Goal: Task Accomplishment & Management: Use online tool/utility

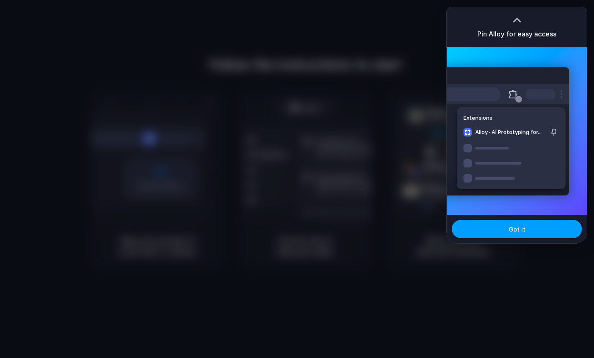
click at [495, 225] on button "Got it" at bounding box center [517, 229] width 130 height 18
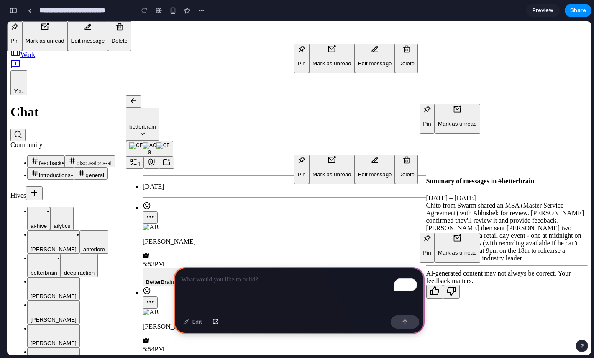
click at [259, 287] on div "To enrich screen reader interactions, please activate Accessibility in Grammarl…" at bounding box center [299, 289] width 251 height 45
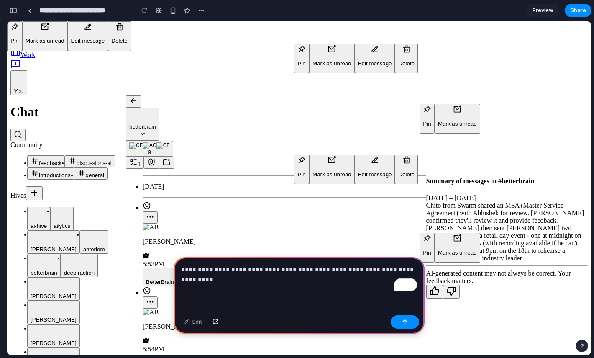
click at [276, 271] on p "**********" at bounding box center [299, 274] width 236 height 20
click at [266, 278] on p "**********" at bounding box center [299, 274] width 236 height 20
click at [262, 275] on p "**********" at bounding box center [299, 274] width 236 height 20
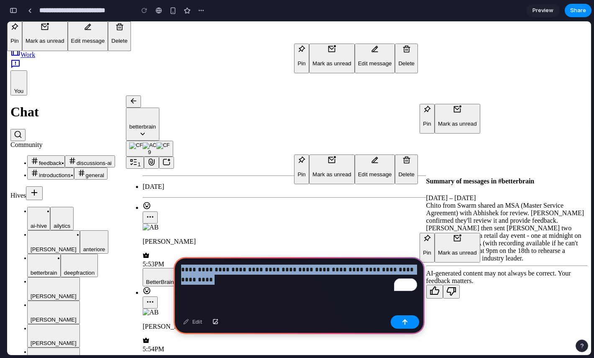
click at [262, 275] on p "**********" at bounding box center [299, 274] width 236 height 20
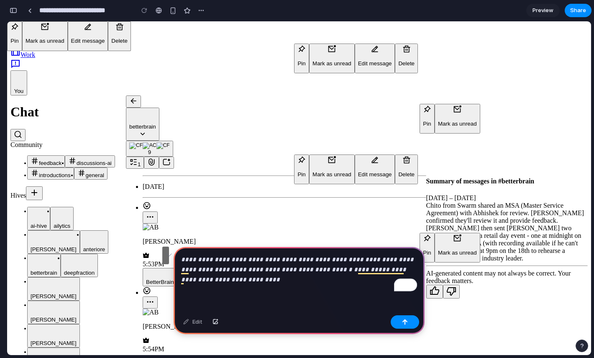
click at [197, 280] on em "**********" at bounding box center [294, 274] width 227 height 16
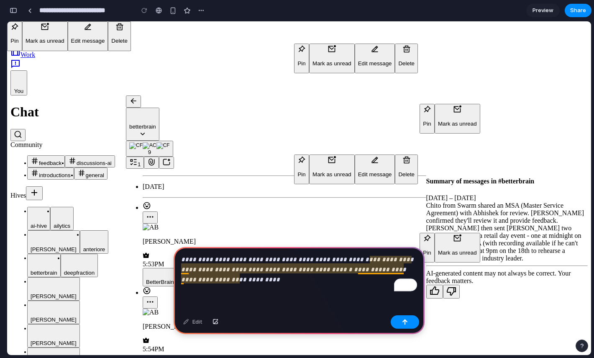
click at [365, 272] on em "**********" at bounding box center [294, 274] width 227 height 16
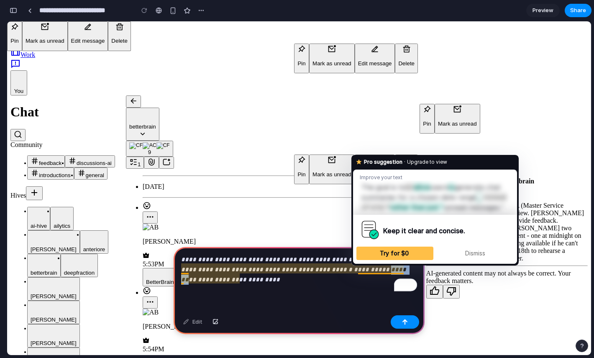
click at [365, 272] on em "**********" at bounding box center [294, 274] width 227 height 16
click at [323, 285] on div "**********" at bounding box center [299, 279] width 251 height 65
drag, startPoint x: 274, startPoint y: 281, endPoint x: 359, endPoint y: 272, distance: 85.8
click at [359, 272] on p "**********" at bounding box center [299, 269] width 236 height 30
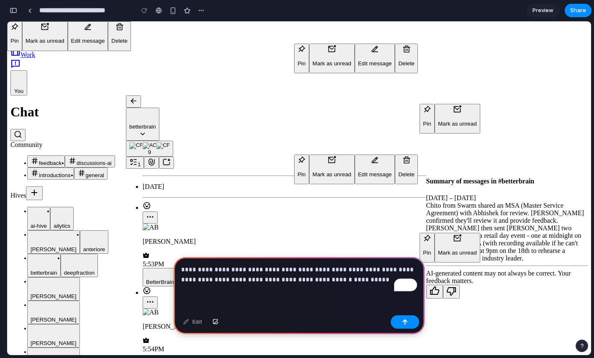
click at [364, 276] on p "**********" at bounding box center [299, 274] width 236 height 20
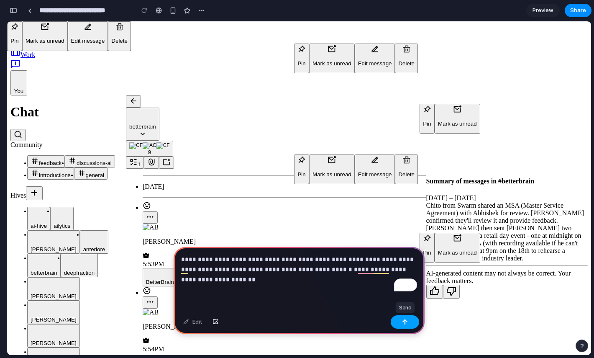
click at [404, 323] on div "button" at bounding box center [405, 322] width 6 height 6
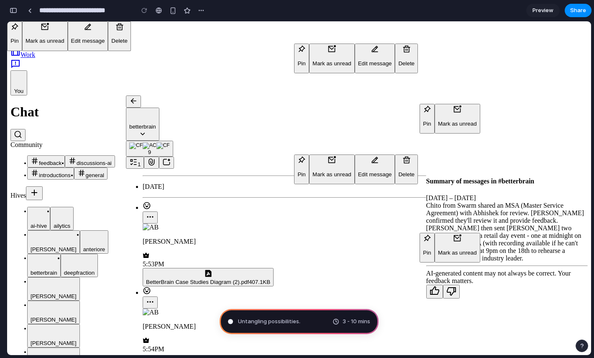
type input "**********"
click at [251, 8] on div "button" at bounding box center [253, 10] width 7 height 7
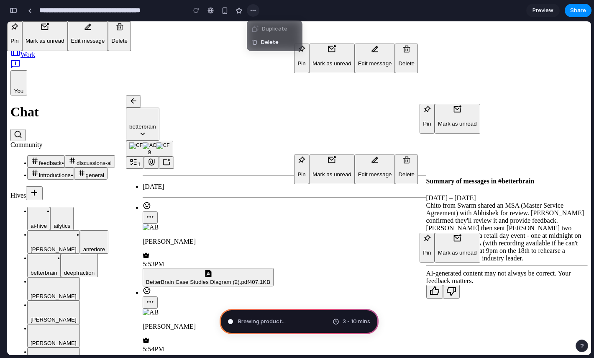
scroll to position [34, 0]
click at [251, 8] on div "Duplicate Delete" at bounding box center [297, 179] width 594 height 358
click at [18, 57] on icon at bounding box center [15, 52] width 10 height 10
click at [144, 157] on button "1" at bounding box center [135, 163] width 18 height 12
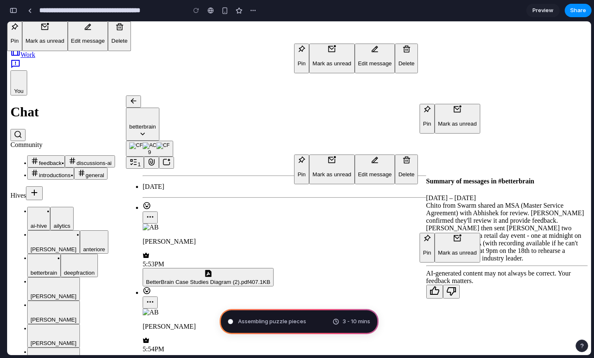
click at [141, 161] on span "1" at bounding box center [139, 164] width 3 height 6
click at [255, 11] on div "button" at bounding box center [253, 10] width 7 height 7
click at [255, 11] on div "Duplicate Delete" at bounding box center [297, 179] width 594 height 358
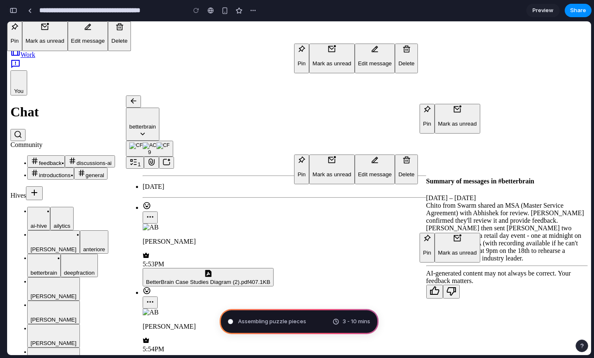
click at [10, 10] on div "button" at bounding box center [14, 11] width 8 height 6
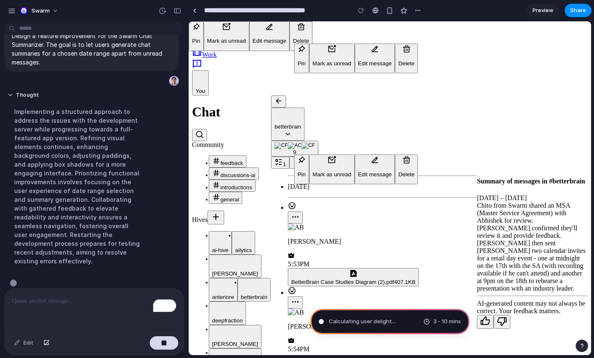
scroll to position [25, 0]
click at [13, 94] on button "Thought" at bounding box center [78, 93] width 140 height 7
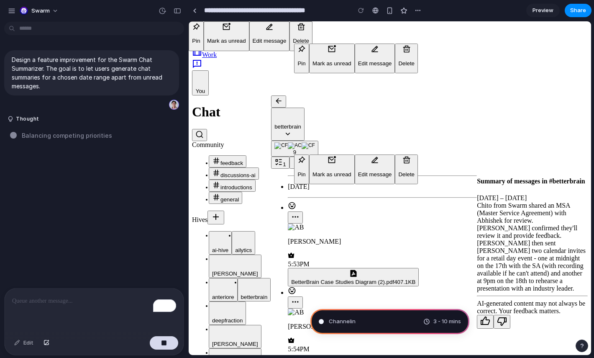
click at [66, 300] on p "To enrich screen reader interactions, please activate Accessibility in Grammarl…" at bounding box center [94, 301] width 164 height 10
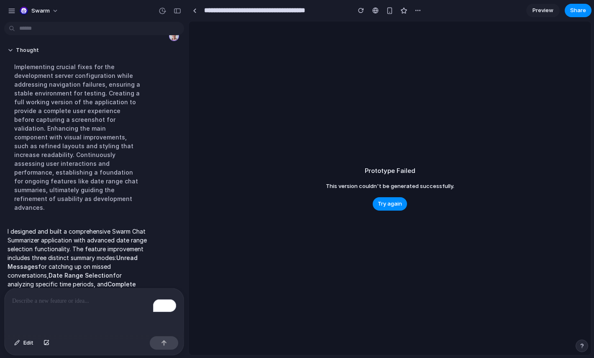
scroll to position [162, 0]
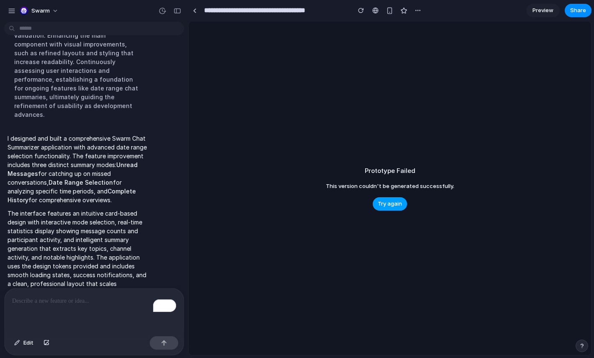
click at [396, 205] on span "Try again" at bounding box center [390, 204] width 24 height 8
click at [392, 203] on span "Try again" at bounding box center [390, 204] width 24 height 8
click at [380, 209] on button "Try again" at bounding box center [390, 203] width 34 height 13
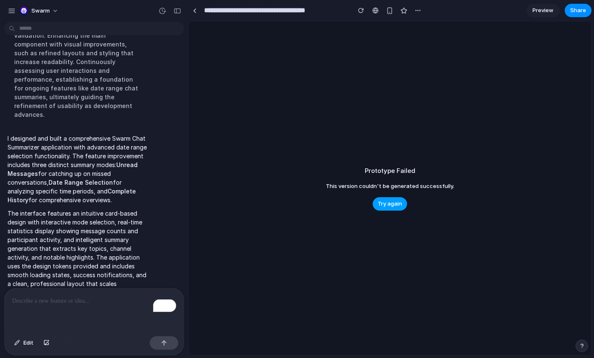
click at [380, 209] on button "Try again" at bounding box center [390, 203] width 34 height 13
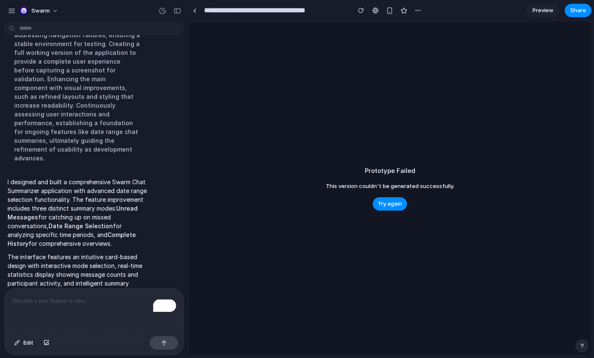
scroll to position [44, 0]
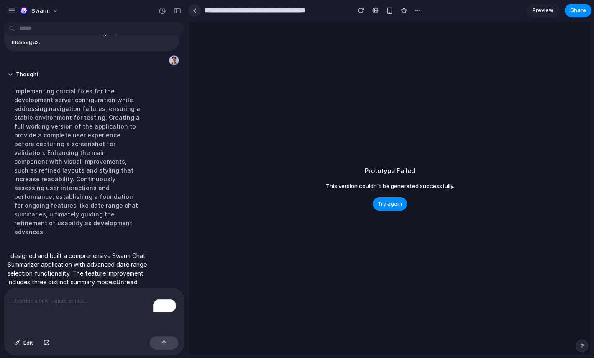
click at [193, 12] on div at bounding box center [195, 10] width 4 height 5
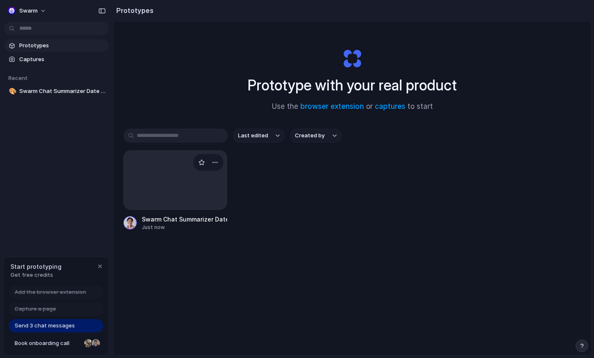
click at [172, 188] on div at bounding box center [175, 179] width 104 height 59
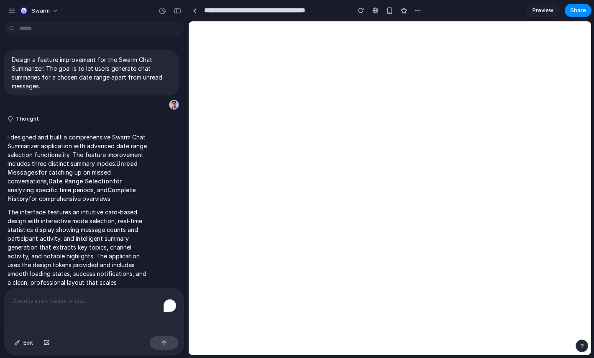
scroll to position [16, 0]
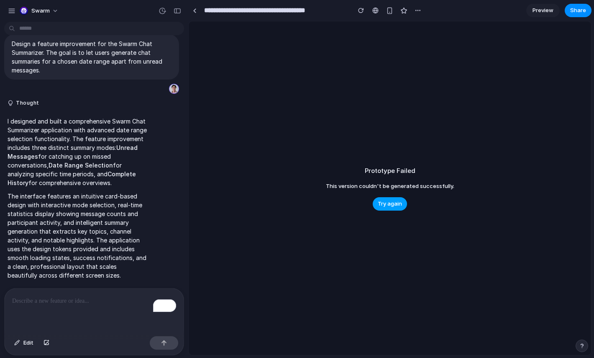
click at [396, 205] on span "Try again" at bounding box center [390, 204] width 24 height 8
click at [65, 300] on p "To enrich screen reader interactions, please activate Accessibility in Grammarl…" at bounding box center [94, 301] width 164 height 10
click at [31, 345] on span "Edit" at bounding box center [28, 343] width 10 height 8
click at [30, 345] on span "Edit" at bounding box center [28, 343] width 10 height 8
click at [54, 303] on p "To enrich screen reader interactions, please activate Accessibility in Grammarl…" at bounding box center [94, 301] width 164 height 10
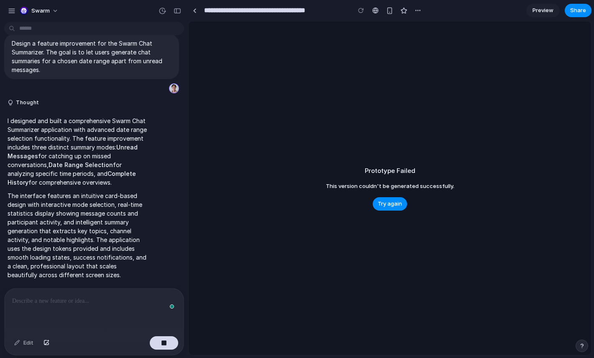
scroll to position [76, 0]
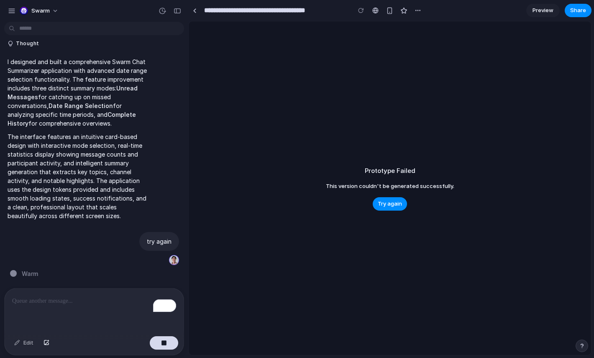
type input "**********"
click at [37, 9] on span "Swarm" at bounding box center [40, 11] width 18 height 8
click at [38, 10] on div "Settings Invite members Change theme Sign out" at bounding box center [297, 179] width 594 height 358
click at [8, 13] on div "button" at bounding box center [12, 11] width 8 height 8
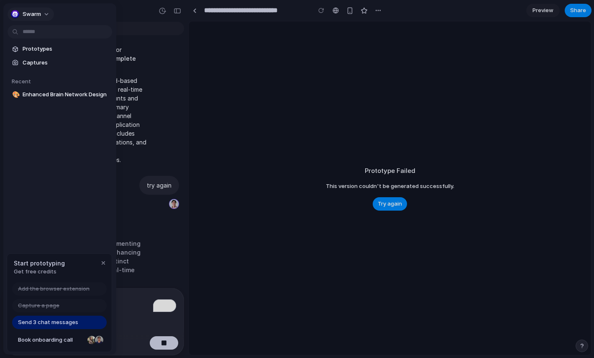
click at [9, 14] on button "Swarm" at bounding box center [31, 14] width 46 height 13
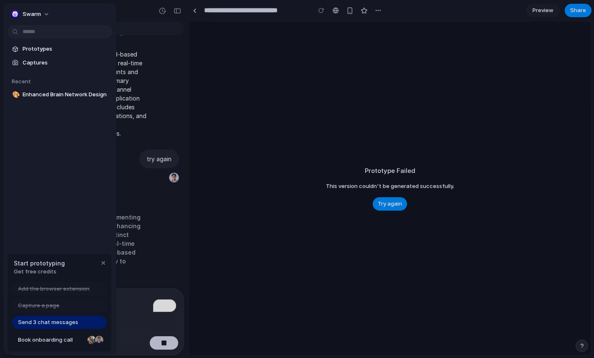
click at [192, 101] on div "Settings Invite members Change theme Sign out" at bounding box center [297, 179] width 594 height 358
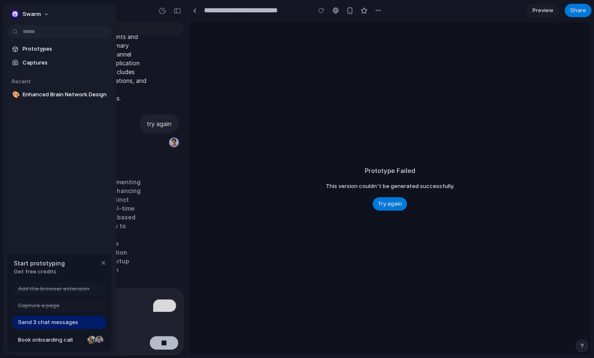
click at [182, 188] on div at bounding box center [297, 179] width 594 height 358
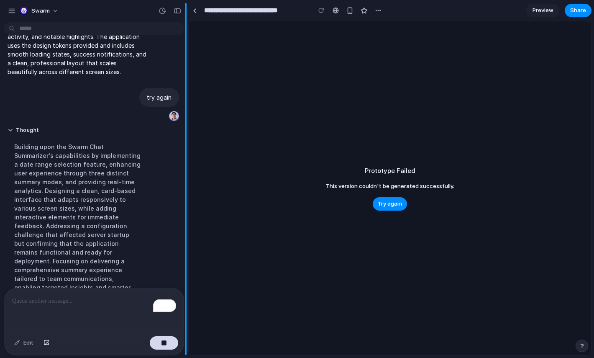
scroll to position [247, 0]
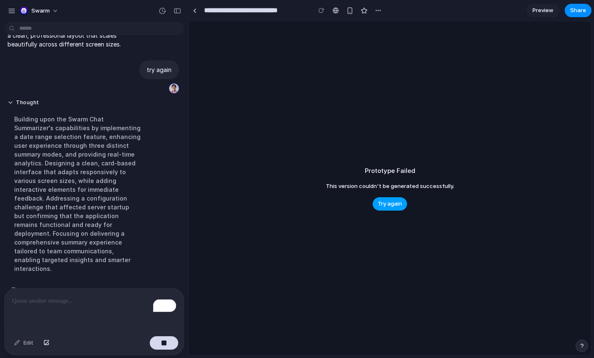
click at [397, 202] on span "Try again" at bounding box center [390, 204] width 24 height 8
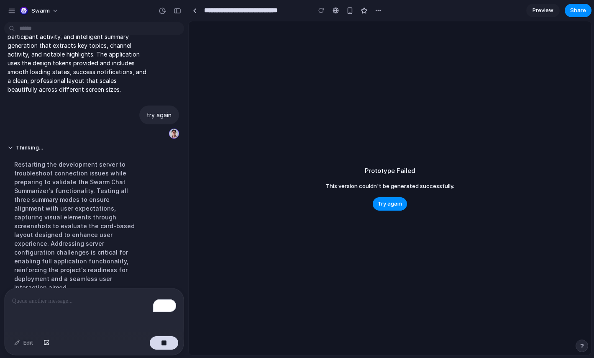
scroll to position [229, 0]
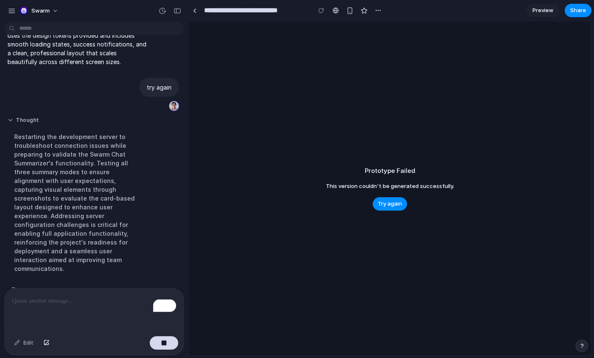
click at [15, 122] on button "Thought" at bounding box center [78, 120] width 140 height 7
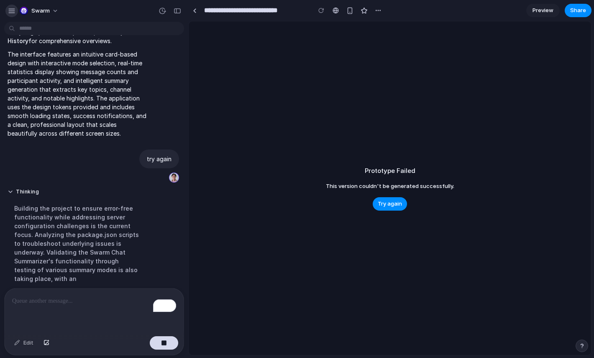
click at [6, 13] on button "button" at bounding box center [11, 11] width 13 height 13
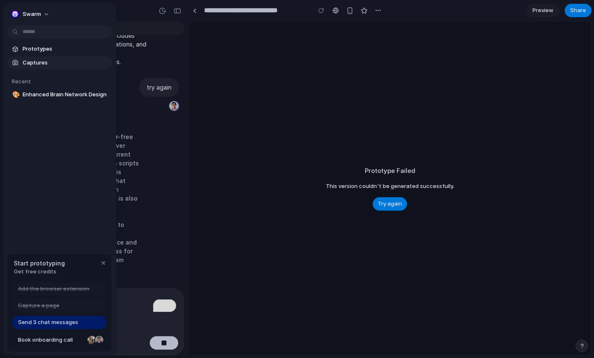
click at [50, 64] on span "Captures" at bounding box center [66, 63] width 86 height 8
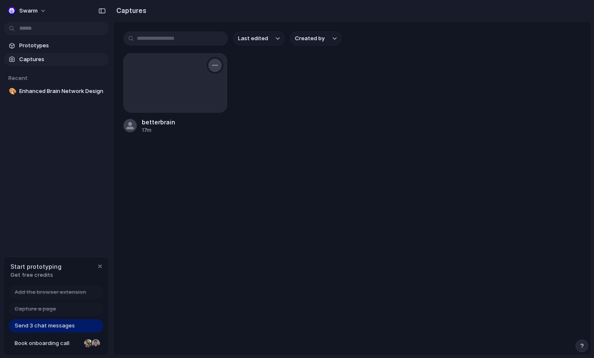
click at [217, 68] on div "button" at bounding box center [215, 65] width 7 height 7
click at [256, 101] on div "Create prototype Rename Copy link Open original page Delete" at bounding box center [297, 179] width 594 height 358
click at [174, 83] on div at bounding box center [175, 82] width 104 height 59
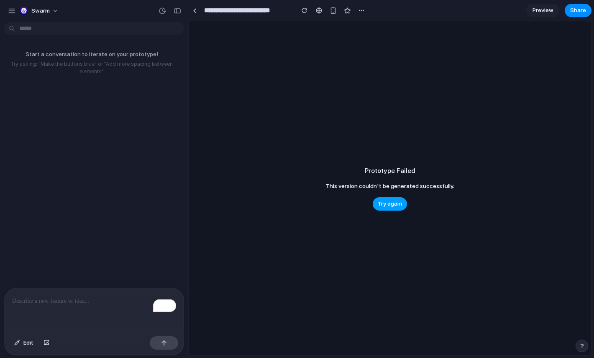
click at [392, 205] on span "Try again" at bounding box center [390, 204] width 24 height 8
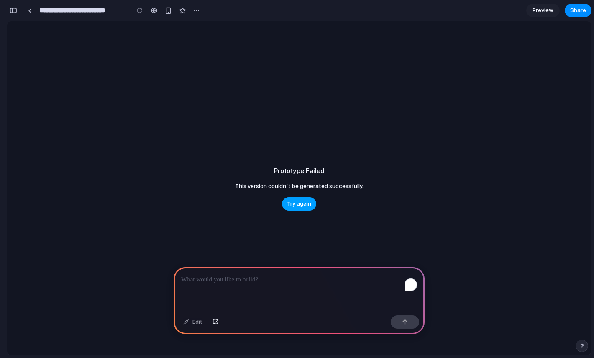
click at [392, 205] on div "Prototype Failed This version couldn't be generated successfully. Try again" at bounding box center [299, 188] width 584 height 334
click at [283, 208] on div "Try again" at bounding box center [299, 203] width 34 height 13
click at [298, 204] on span "Try again" at bounding box center [299, 204] width 24 height 8
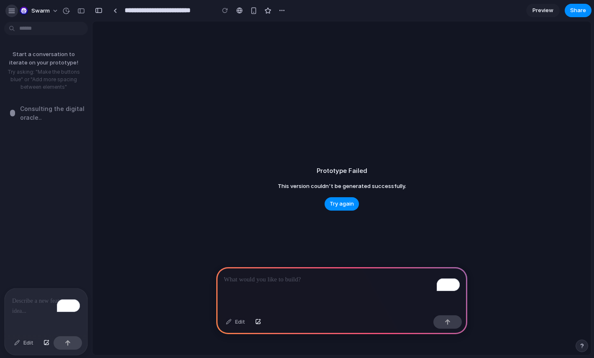
click at [10, 10] on div "button" at bounding box center [12, 11] width 8 height 8
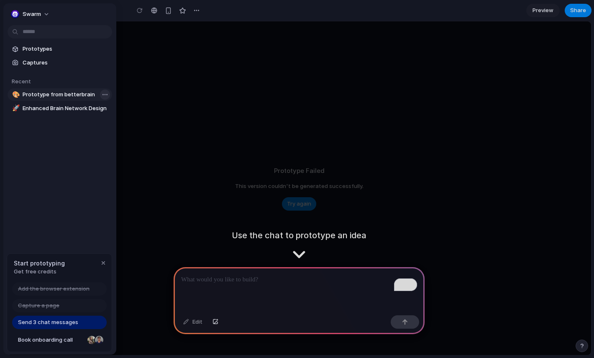
click at [103, 93] on body "**********" at bounding box center [297, 179] width 594 height 358
click at [117, 139] on span "Delete" at bounding box center [119, 138] width 18 height 8
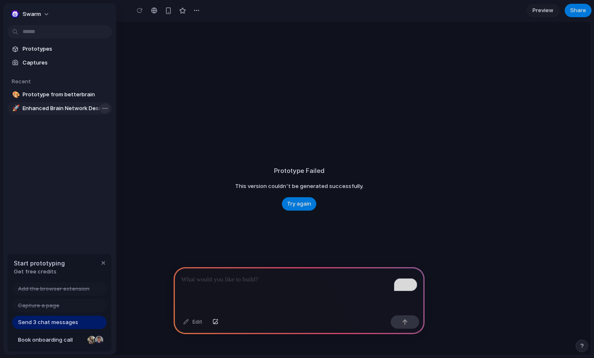
click at [103, 110] on body "**********" at bounding box center [297, 179] width 594 height 358
click at [122, 154] on span "Delete" at bounding box center [119, 152] width 18 height 8
click at [149, 80] on div "Prototype Failed This version couldn't be generated successfully. Try again" at bounding box center [299, 188] width 584 height 334
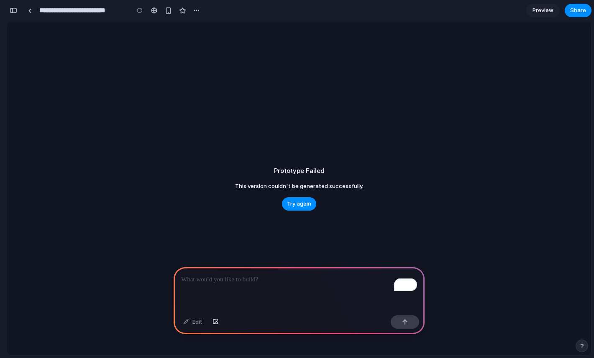
click at [12, 11] on div "button" at bounding box center [14, 11] width 8 height 6
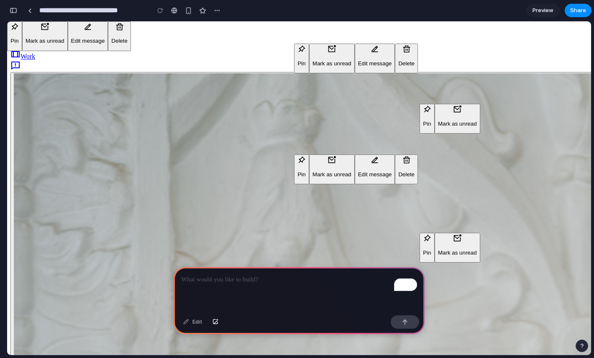
click at [255, 283] on p "To enrich screen reader interactions, please activate Accessibility in Grammarl…" at bounding box center [299, 280] width 236 height 10
click at [237, 280] on p "**********" at bounding box center [299, 280] width 236 height 10
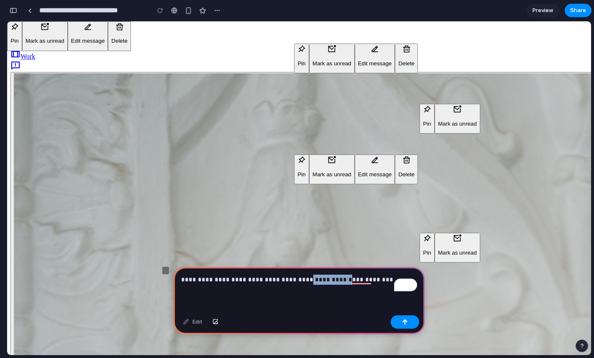
drag, startPoint x: 336, startPoint y: 280, endPoint x: 303, endPoint y: 280, distance: 32.6
click at [303, 280] on p "**********" at bounding box center [299, 280] width 236 height 10
click at [347, 281] on p "**********" at bounding box center [299, 280] width 236 height 10
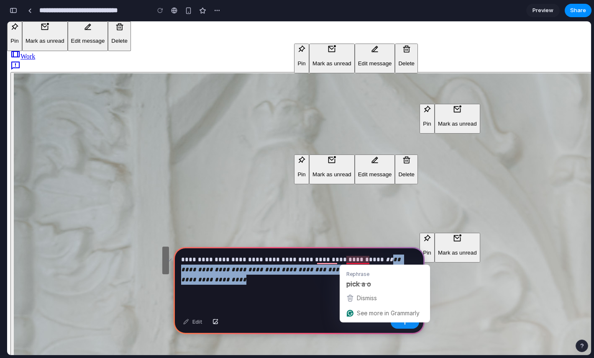
drag, startPoint x: 371, startPoint y: 285, endPoint x: 371, endPoint y: 259, distance: 26.4
click at [371, 259] on div "**********" at bounding box center [299, 279] width 251 height 65
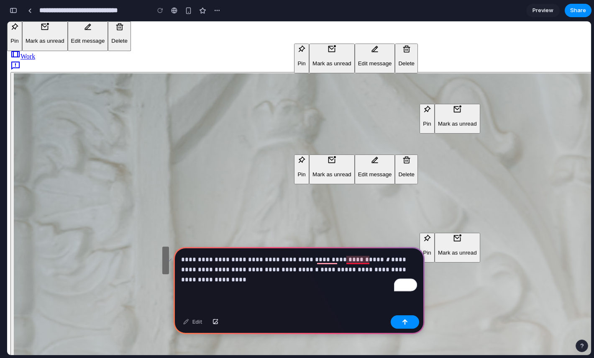
click at [386, 260] on em "*" at bounding box center [388, 259] width 5 height 6
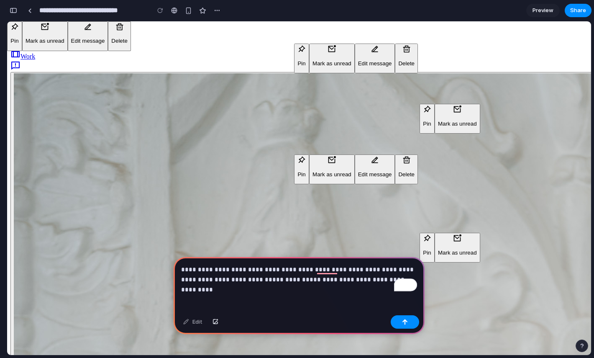
click at [295, 293] on div "**********" at bounding box center [299, 284] width 251 height 55
click at [305, 282] on p "**********" at bounding box center [299, 274] width 236 height 20
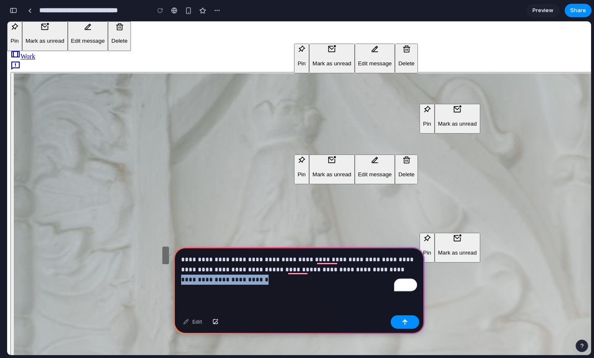
drag, startPoint x: 365, startPoint y: 269, endPoint x: 374, endPoint y: 285, distance: 17.4
click at [374, 285] on div "**********" at bounding box center [299, 279] width 251 height 65
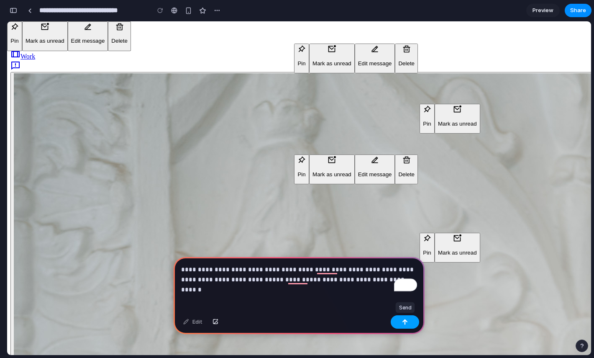
click at [404, 324] on button "button" at bounding box center [405, 321] width 28 height 13
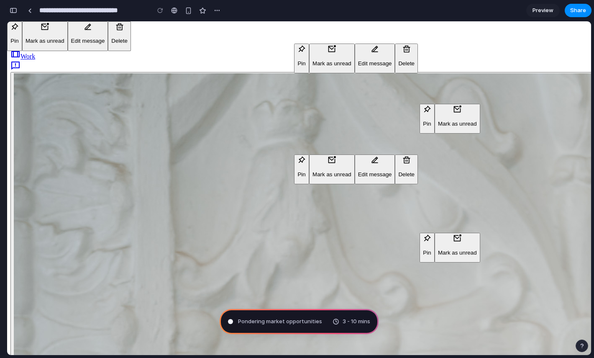
click at [14, 10] on div "button" at bounding box center [14, 11] width 8 height 6
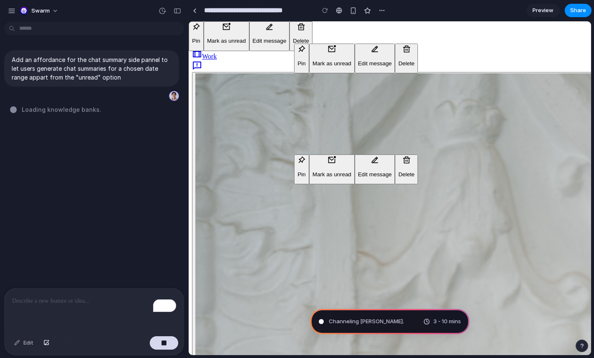
type input "**********"
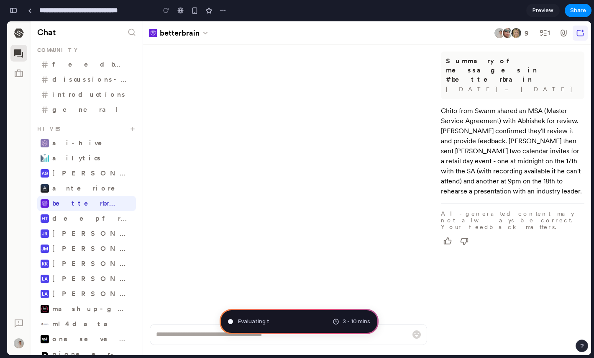
scroll to position [315, 0]
click at [203, 33] on icon "button" at bounding box center [205, 33] width 8 height 8
click at [16, 10] on div "button" at bounding box center [14, 11] width 8 height 6
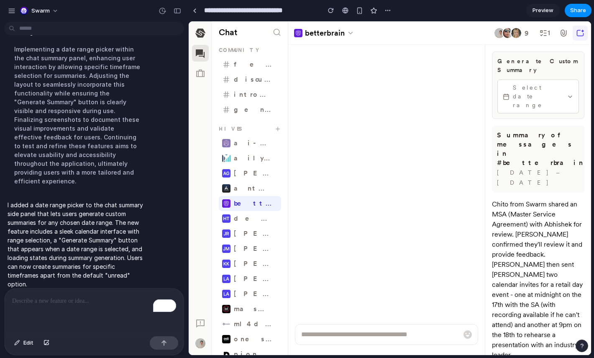
click at [539, 83] on span "Select date range" at bounding box center [538, 96] width 51 height 26
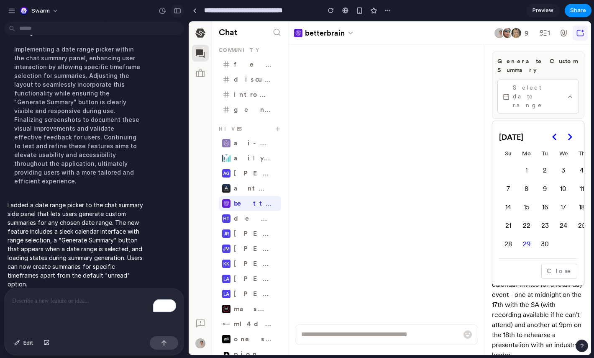
click at [177, 11] on div "button" at bounding box center [178, 11] width 8 height 6
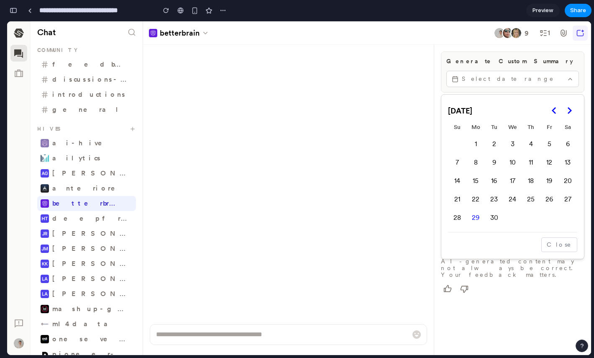
click at [492, 162] on button "9" at bounding box center [494, 163] width 18 height 18
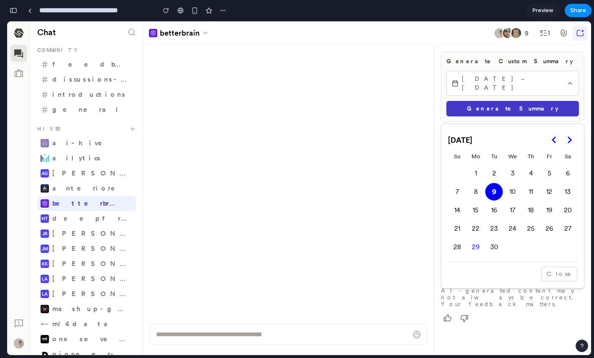
click at [534, 183] on button "11" at bounding box center [531, 192] width 18 height 18
click at [536, 99] on div at bounding box center [299, 188] width 584 height 334
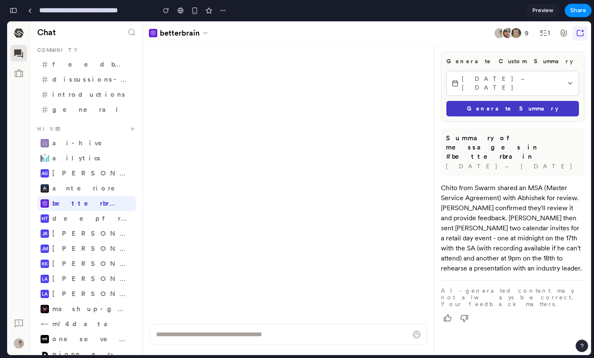
click at [541, 101] on button "Generate Summary" at bounding box center [513, 108] width 133 height 15
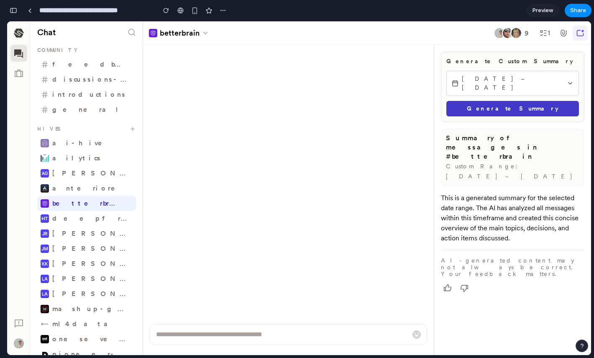
click at [523, 76] on span "Sep 9, 2025 – Sep 11, 2025" at bounding box center [513, 83] width 102 height 18
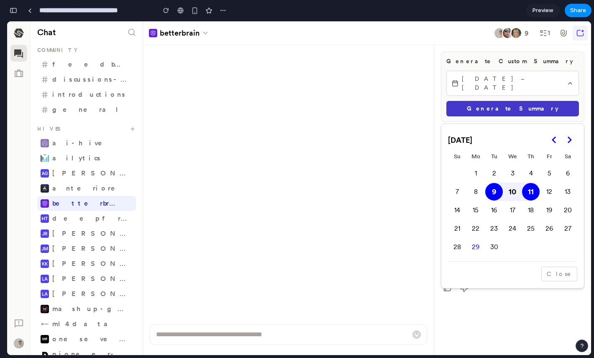
click at [563, 84] on div at bounding box center [299, 188] width 584 height 334
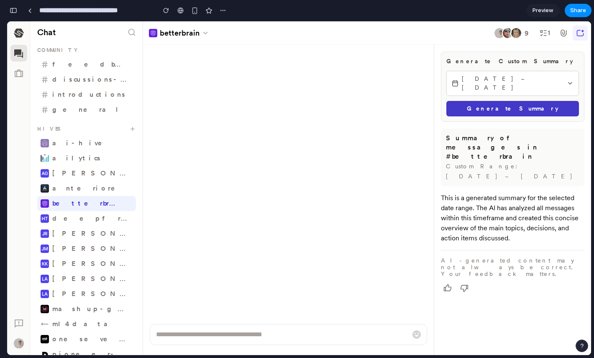
click at [563, 84] on button "Sep 9, 2025 – Sep 11, 2025" at bounding box center [513, 83] width 133 height 25
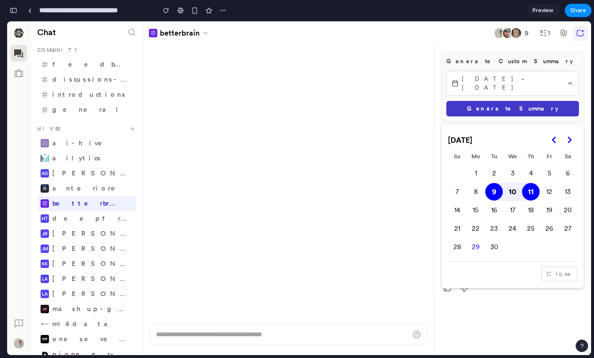
click at [563, 84] on div at bounding box center [299, 188] width 584 height 334
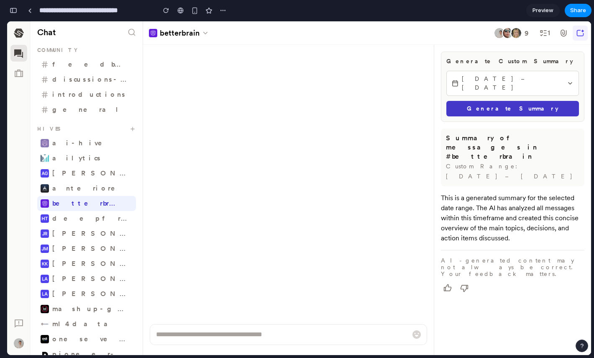
click at [527, 101] on button "Generate Summary" at bounding box center [513, 108] width 133 height 15
click at [554, 78] on span "Sep 9, 2025 – Sep 11, 2025" at bounding box center [513, 83] width 102 height 18
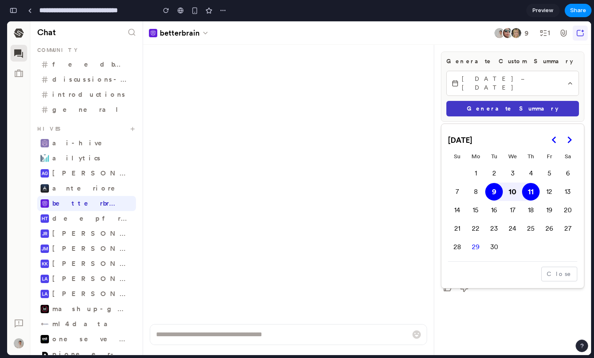
click at [567, 78] on div at bounding box center [299, 188] width 584 height 334
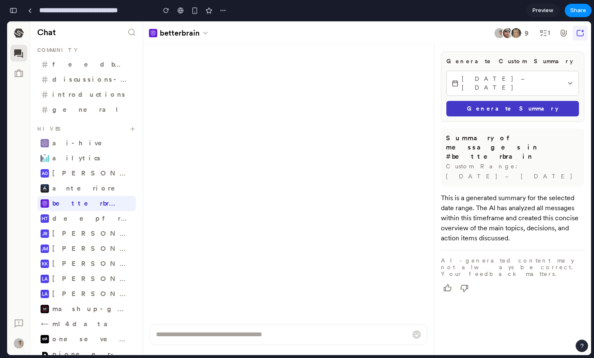
click at [549, 13] on span "Preview" at bounding box center [543, 10] width 21 height 8
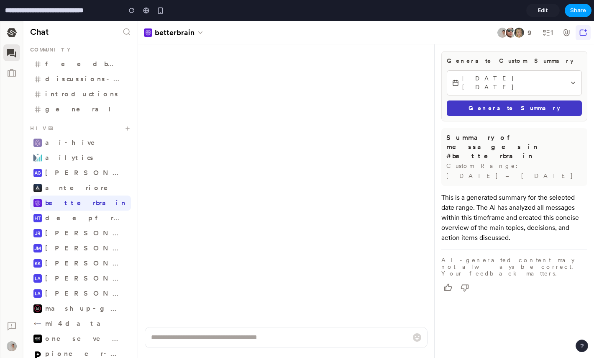
click at [567, 14] on button "Share" at bounding box center [578, 10] width 27 height 13
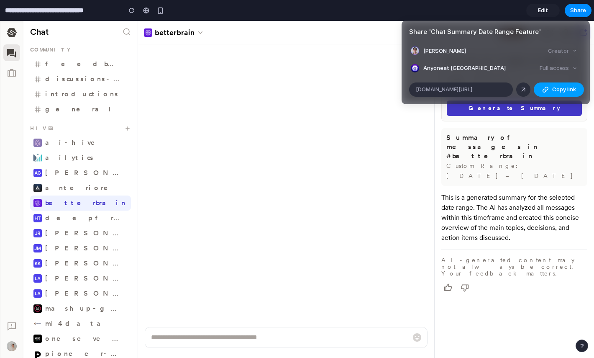
click at [546, 91] on div "button" at bounding box center [545, 89] width 7 height 7
click at [349, 204] on div "Share ' Chat Summary Date Range Feature ' Jiggy Villanueva Creator Anyone at Sw…" at bounding box center [297, 179] width 594 height 358
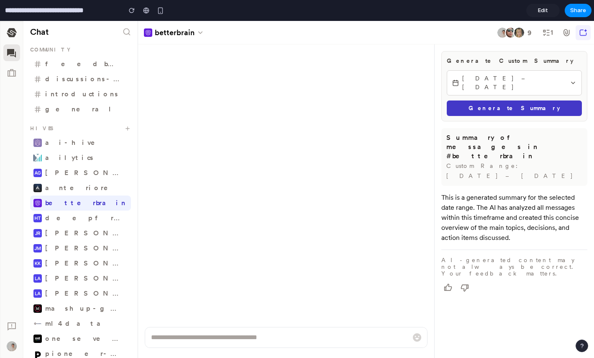
click at [550, 7] on link "Edit" at bounding box center [542, 10] width 33 height 13
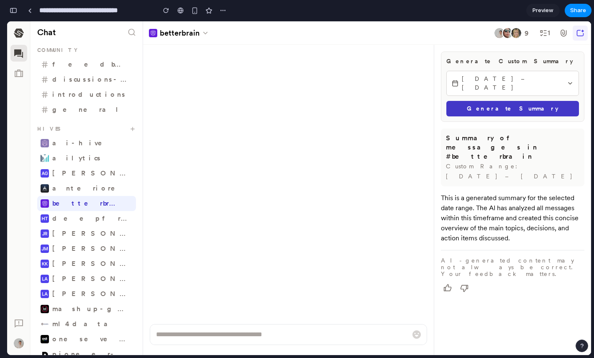
scroll to position [82, 0]
click at [15, 9] on div "button" at bounding box center [14, 11] width 8 height 6
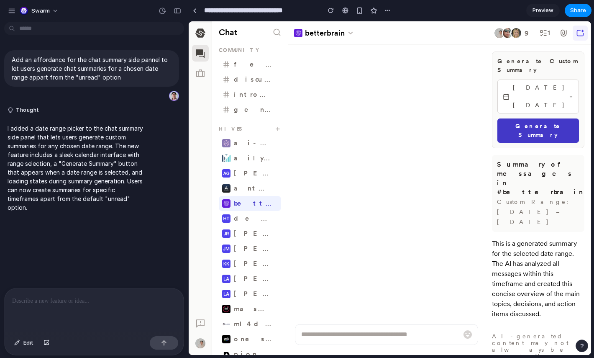
scroll to position [0, 0]
click at [193, 13] on link at bounding box center [194, 10] width 13 height 13
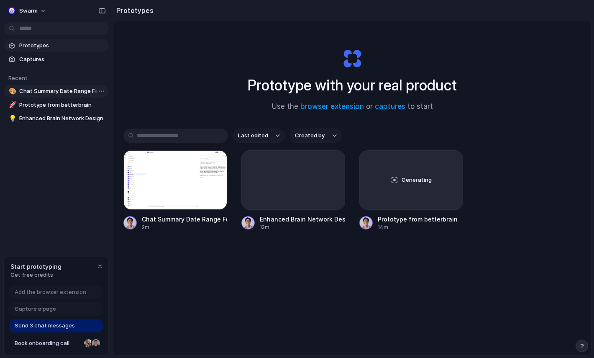
click at [69, 92] on span "Chat Summary Date Range Feature" at bounding box center [62, 91] width 86 height 8
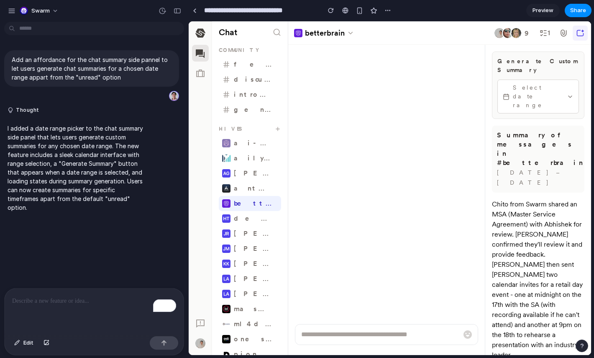
click at [516, 83] on span "Select date range" at bounding box center [538, 96] width 51 height 26
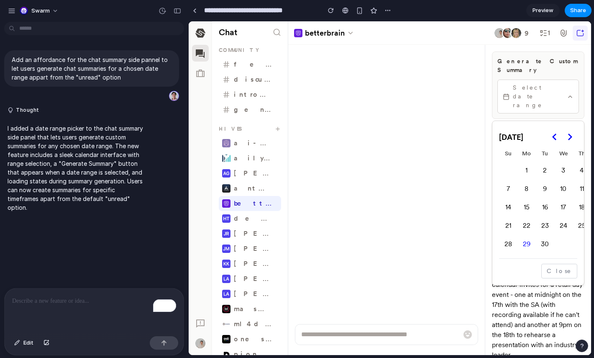
click at [381, 98] on div at bounding box center [390, 188] width 403 height 334
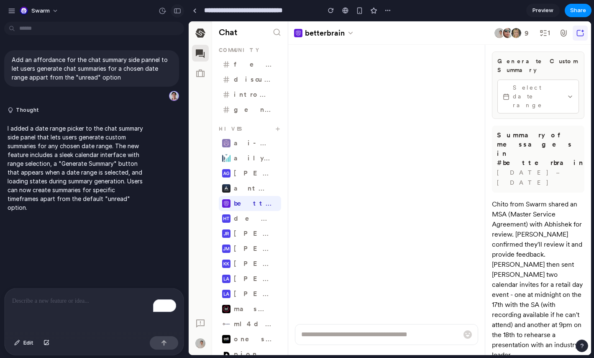
click at [179, 13] on div "button" at bounding box center [178, 11] width 8 height 6
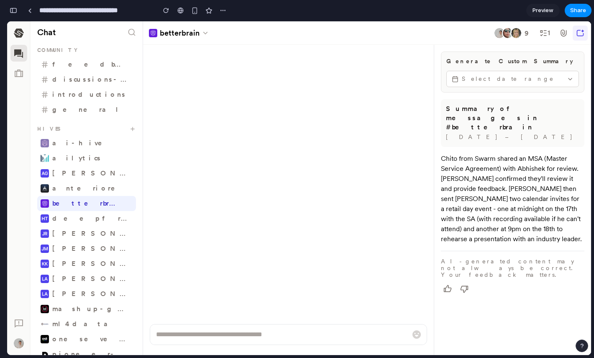
click at [505, 77] on span "Select date range" at bounding box center [513, 78] width 102 height 9
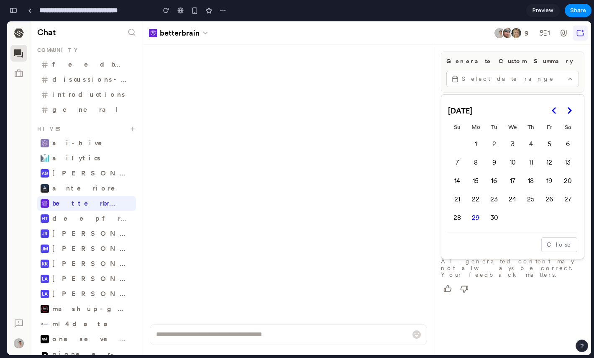
click at [511, 80] on div at bounding box center [299, 188] width 584 height 334
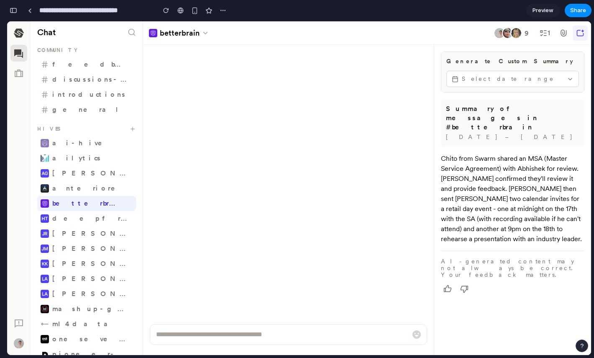
click at [480, 77] on span "Select date range" at bounding box center [513, 78] width 102 height 9
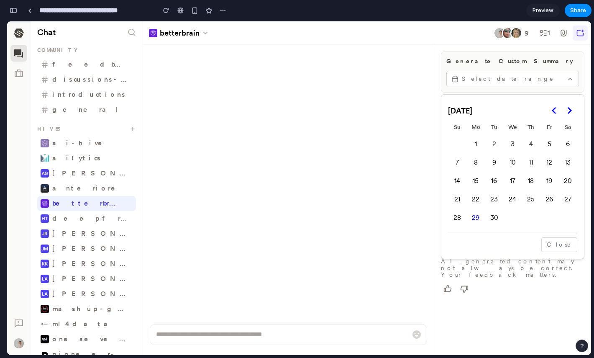
click at [496, 82] on div at bounding box center [299, 188] width 584 height 334
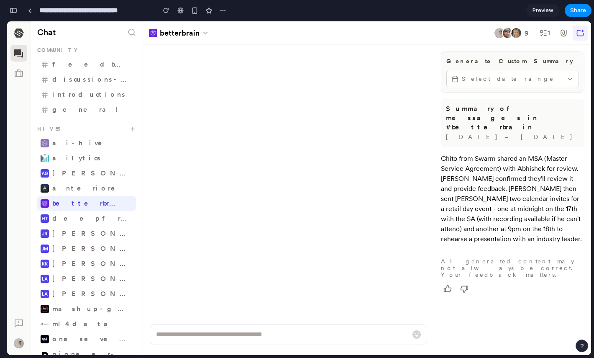
click at [12, 10] on div "button" at bounding box center [14, 11] width 8 height 6
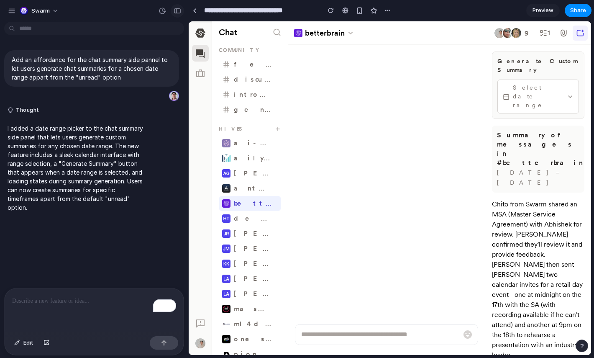
click at [180, 10] on div "button" at bounding box center [178, 11] width 8 height 6
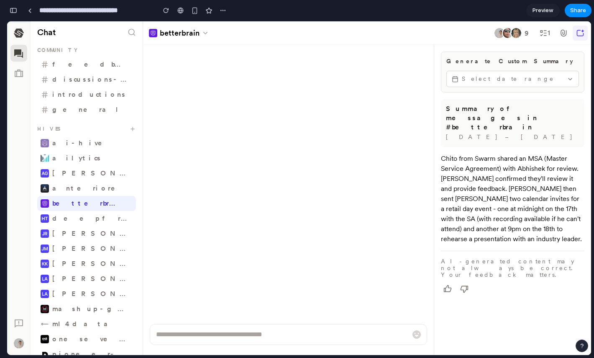
click at [502, 82] on span "Select date range" at bounding box center [513, 78] width 102 height 9
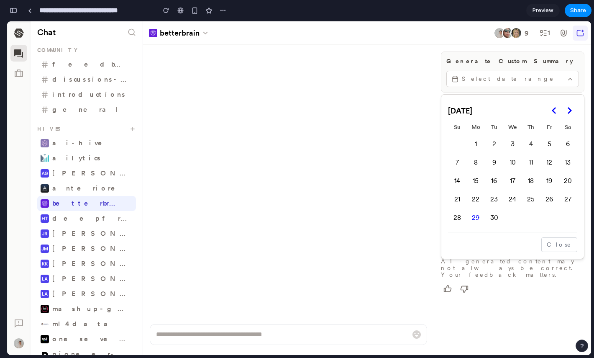
click at [504, 80] on div at bounding box center [299, 188] width 584 height 334
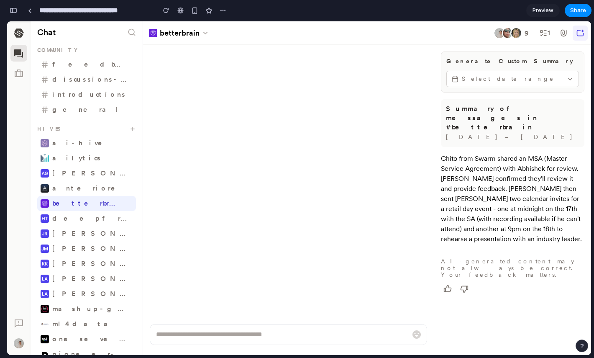
click at [503, 80] on span "Select date range" at bounding box center [513, 78] width 102 height 9
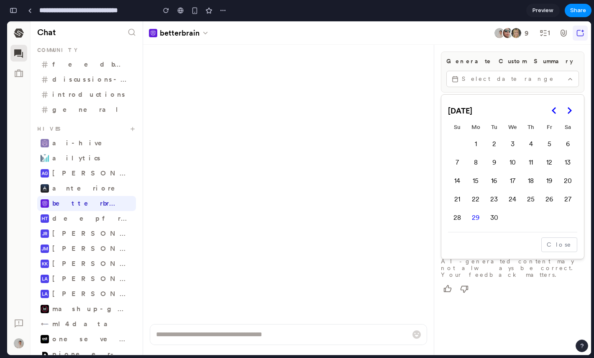
click at [502, 85] on div at bounding box center [299, 188] width 584 height 334
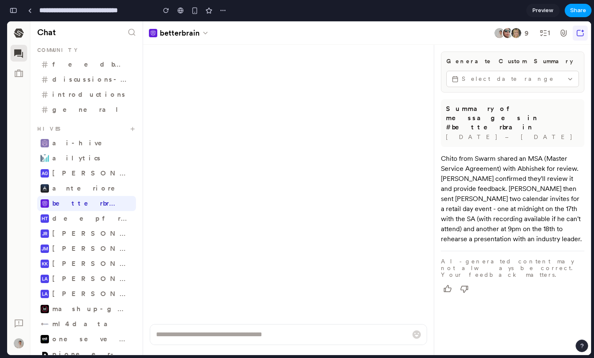
click at [571, 13] on span "Share" at bounding box center [578, 10] width 16 height 8
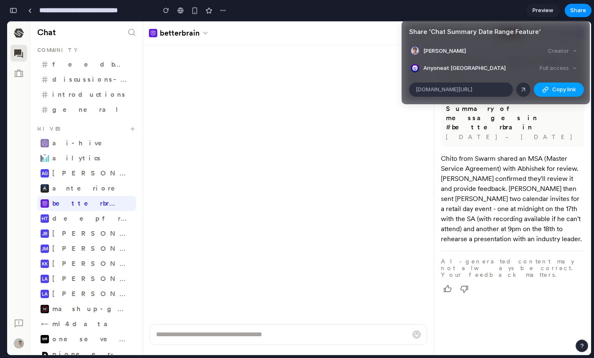
click at [551, 90] on button "Copy link" at bounding box center [559, 89] width 50 height 14
click at [379, 135] on div "Share ' Chat Summary Date Range Feature ' Jiggy Villanueva Creator Anyone at Sw…" at bounding box center [297, 179] width 594 height 358
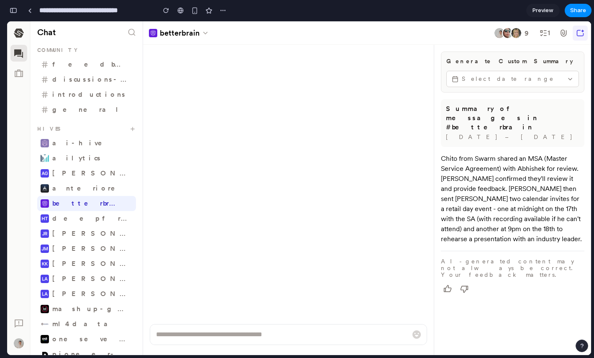
click at [501, 80] on span "Select date range" at bounding box center [513, 78] width 102 height 9
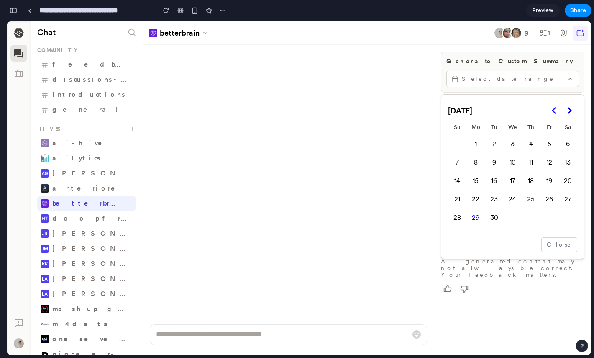
click at [478, 198] on button "22" at bounding box center [476, 199] width 18 height 18
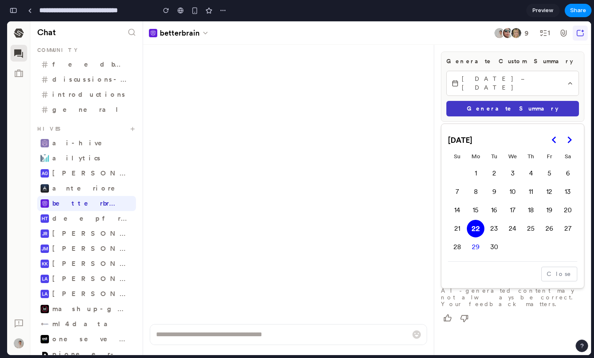
click at [548, 220] on button "26" at bounding box center [550, 229] width 18 height 18
click at [520, 104] on div at bounding box center [299, 188] width 584 height 334
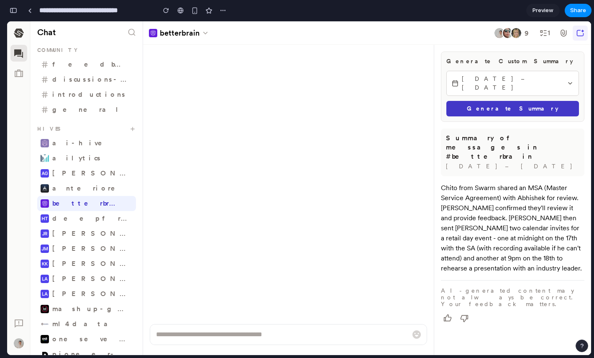
click at [521, 101] on button "Generate Summary" at bounding box center [513, 108] width 133 height 15
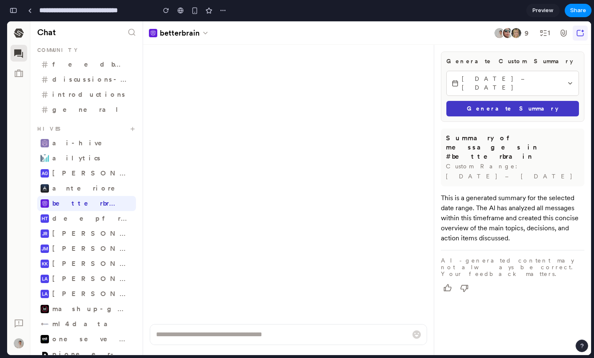
click at [493, 80] on span "Sep 22, 2025 – Sep 26, 2025" at bounding box center [513, 83] width 102 height 18
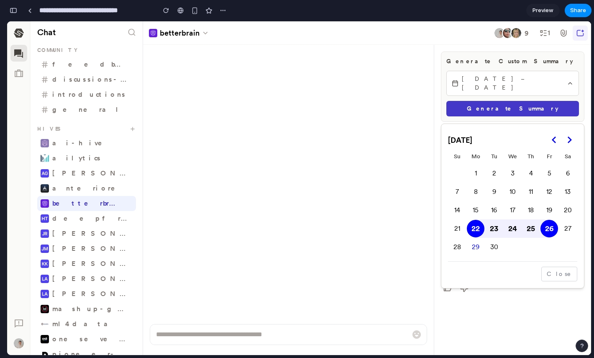
click at [490, 221] on button "23" at bounding box center [494, 229] width 18 height 18
click at [531, 220] on button "25" at bounding box center [531, 229] width 18 height 18
click at [551, 220] on button "26" at bounding box center [550, 229] width 18 height 18
click at [511, 103] on div at bounding box center [299, 188] width 584 height 334
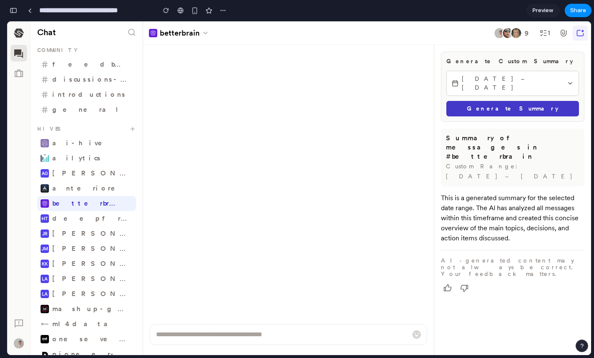
click at [513, 101] on button "Generate Summary" at bounding box center [513, 108] width 133 height 15
click at [517, 81] on span "Sep 22, 2025 – Sep 26, 2025" at bounding box center [513, 83] width 102 height 18
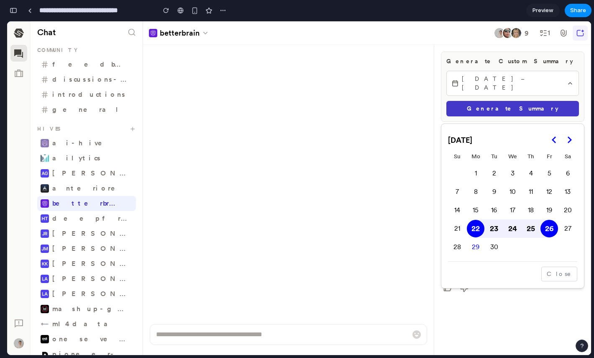
click at [477, 201] on button "15" at bounding box center [476, 210] width 18 height 18
click at [547, 201] on button "19" at bounding box center [550, 210] width 18 height 18
click at [564, 267] on button "Close" at bounding box center [559, 274] width 36 height 15
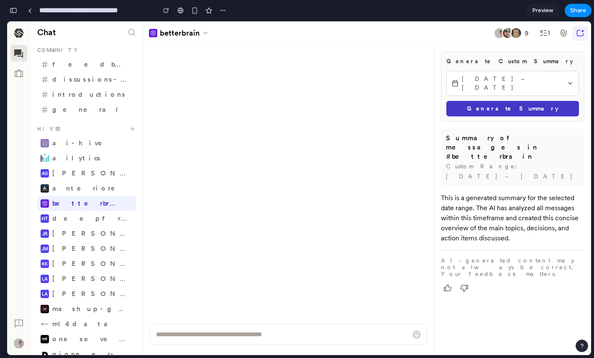
click at [524, 102] on button "Generate Summary" at bounding box center [513, 108] width 133 height 15
click at [574, 10] on span "Share" at bounding box center [578, 10] width 16 height 8
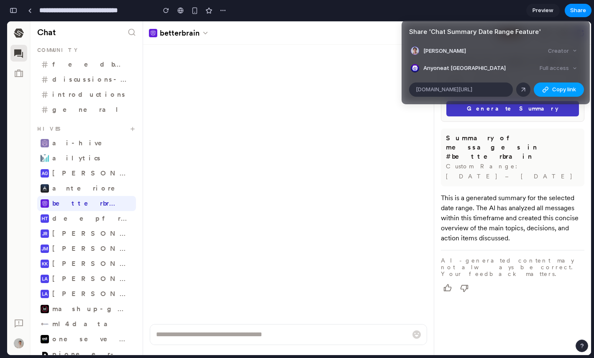
click at [550, 89] on button "Copy link" at bounding box center [559, 89] width 50 height 14
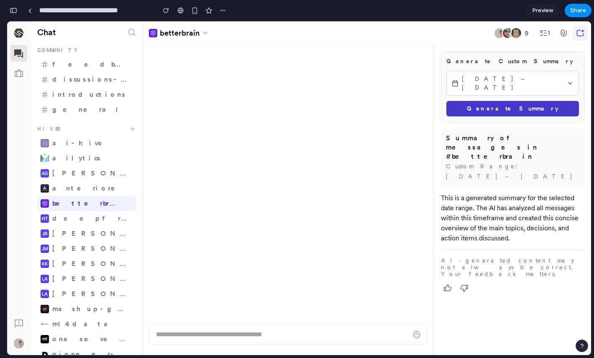
click at [257, 153] on div "Share ' Chat Summary Date Range Feature ' Jiggy Villanueva Creator Anyone at Sw…" at bounding box center [297, 179] width 594 height 358
click at [14, 12] on div "button" at bounding box center [14, 11] width 8 height 6
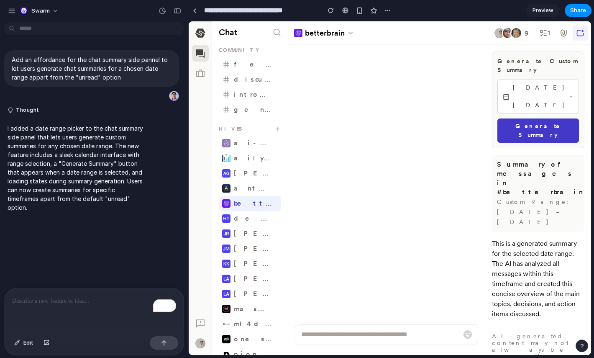
click at [50, 302] on p "To enrich screen reader interactions, please activate Accessibility in Grammarl…" at bounding box center [94, 301] width 164 height 10
click at [569, 93] on icon "button" at bounding box center [571, 96] width 5 height 7
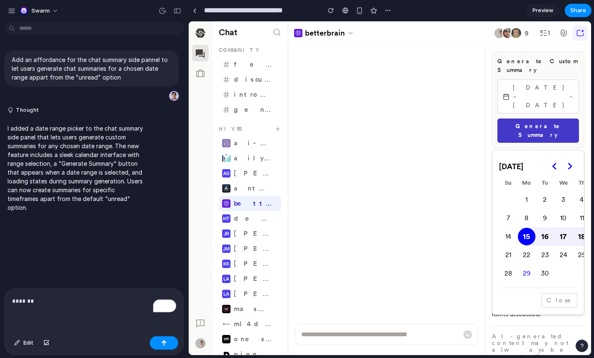
click at [569, 81] on div at bounding box center [390, 188] width 403 height 334
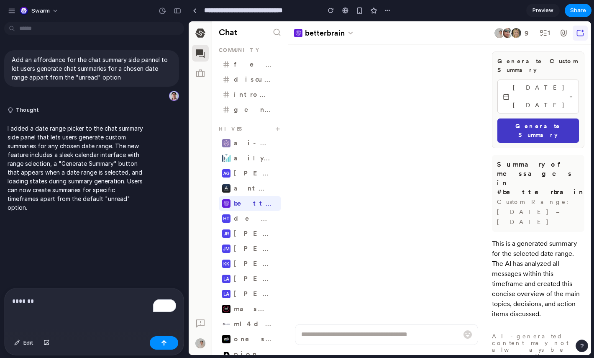
click at [83, 309] on div "*******" at bounding box center [94, 310] width 179 height 44
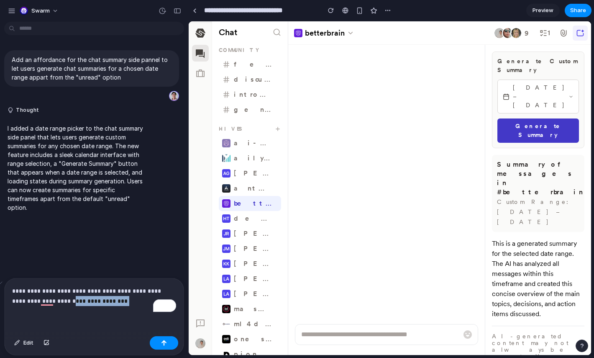
drag, startPoint x: 125, startPoint y: 302, endPoint x: 72, endPoint y: 302, distance: 53.1
click at [72, 303] on p "**********" at bounding box center [94, 296] width 164 height 20
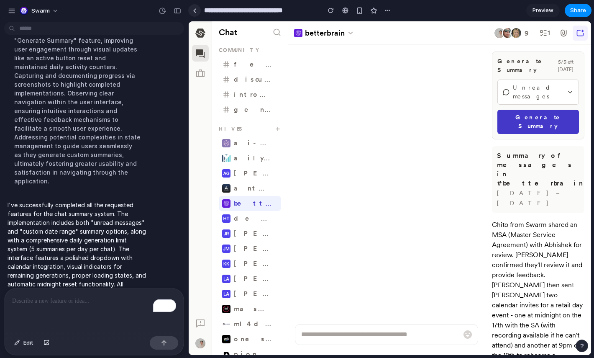
click at [192, 14] on link at bounding box center [194, 10] width 13 height 13
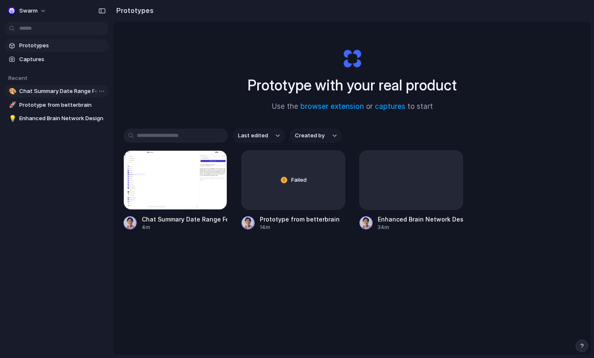
click at [62, 93] on span "Chat Summary Date Range Feature" at bounding box center [62, 91] width 86 height 8
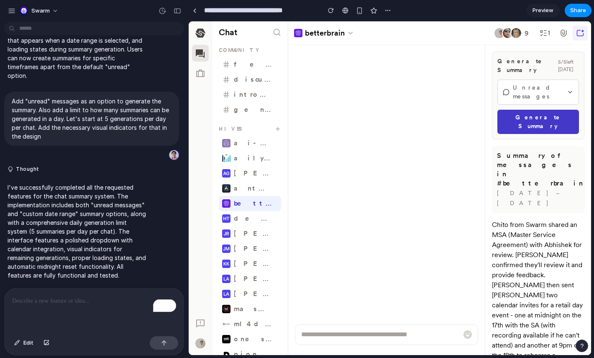
click at [539, 10] on span "Preview" at bounding box center [543, 10] width 21 height 8
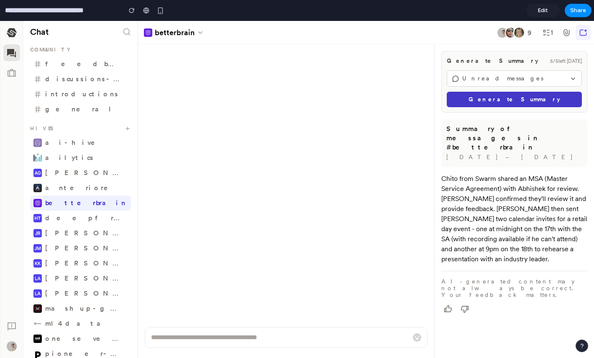
click at [572, 80] on icon "button" at bounding box center [573, 78] width 7 height 7
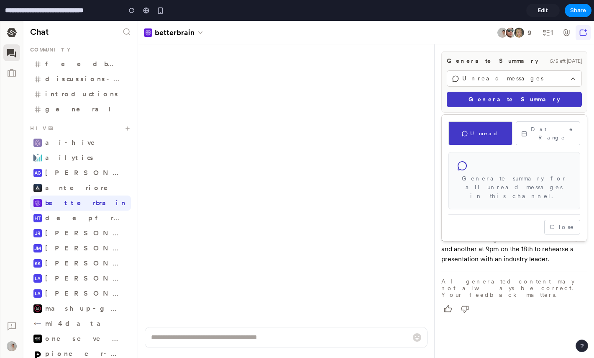
click at [508, 165] on div "Generate summary for all unread messages in this channel." at bounding box center [515, 180] width 132 height 57
click at [547, 131] on button "Date Range" at bounding box center [548, 133] width 64 height 24
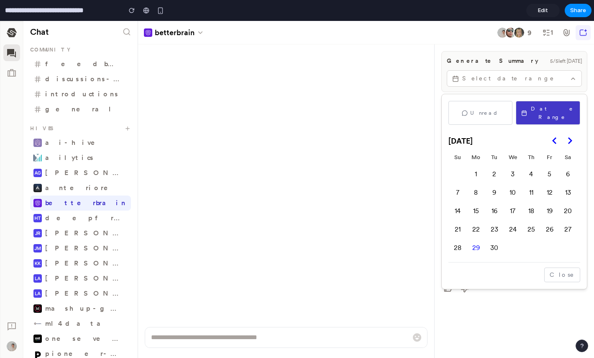
click at [497, 112] on button "Unread" at bounding box center [481, 113] width 64 height 24
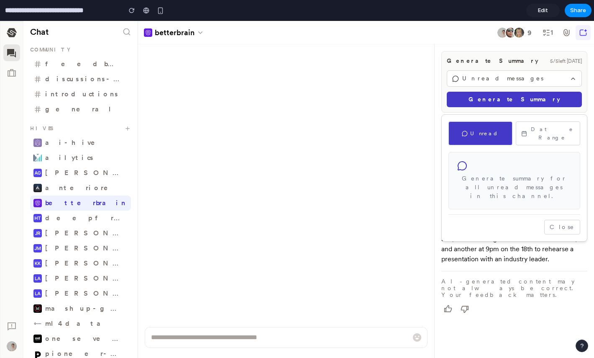
click at [521, 96] on div at bounding box center [297, 189] width 594 height 337
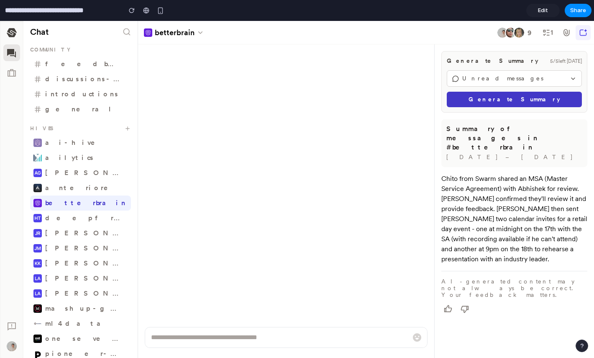
click at [519, 100] on button "Generate Summary" at bounding box center [514, 99] width 135 height 15
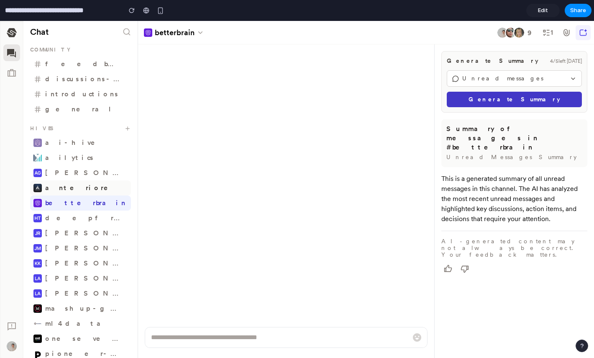
click at [87, 185] on span "anteriore" at bounding box center [86, 188] width 82 height 8
click at [84, 190] on span "anteriore" at bounding box center [86, 188] width 82 height 8
click at [502, 84] on button "Unread messages" at bounding box center [514, 78] width 135 height 16
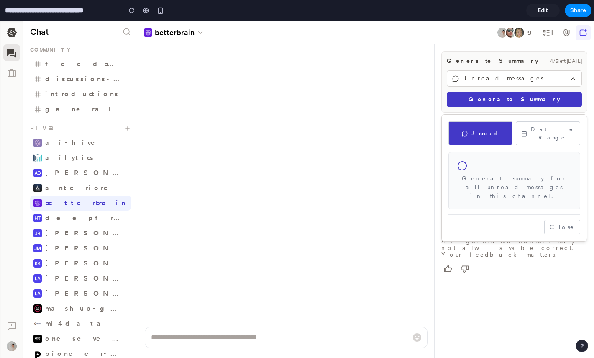
click at [512, 80] on div at bounding box center [297, 189] width 594 height 337
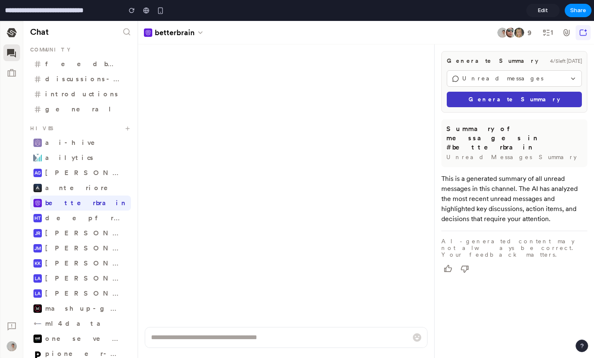
click at [526, 77] on span "Unread messages" at bounding box center [514, 78] width 104 height 9
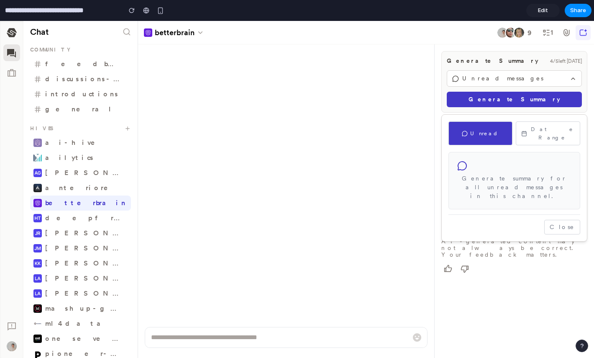
click at [527, 131] on icon "button" at bounding box center [524, 134] width 6 height 6
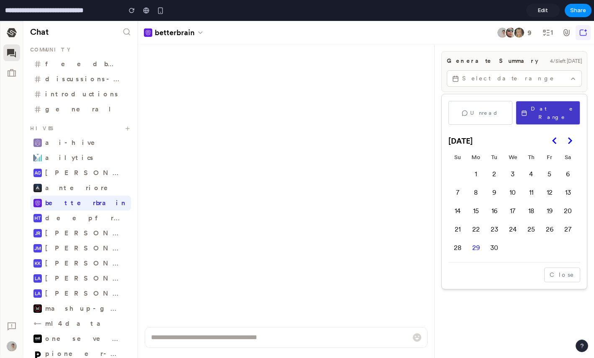
click at [501, 108] on button "Unread" at bounding box center [481, 113] width 64 height 24
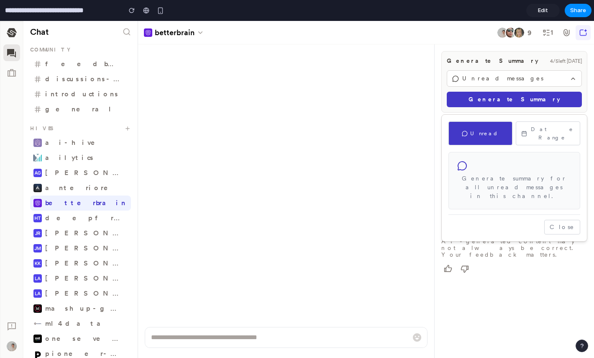
click at [563, 220] on button "Close" at bounding box center [562, 227] width 36 height 15
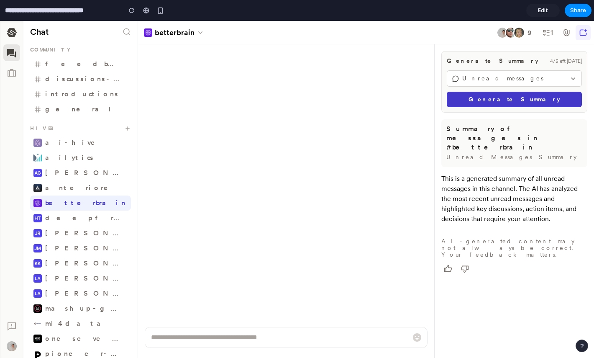
click at [558, 80] on span "Unread messages" at bounding box center [514, 78] width 104 height 9
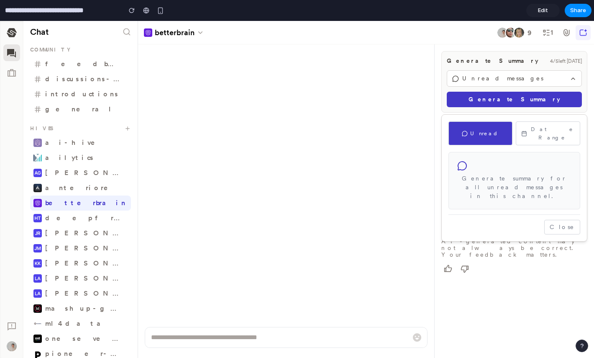
click at [558, 80] on div at bounding box center [297, 189] width 594 height 337
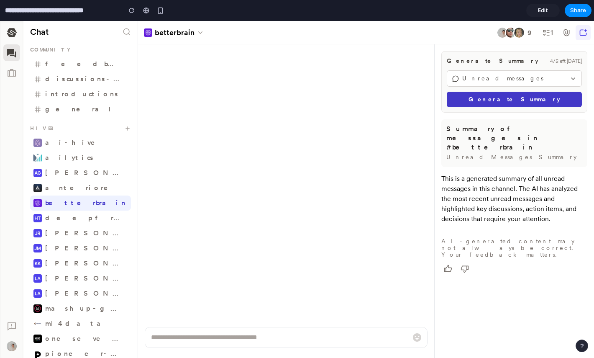
click at [558, 80] on span "Unread messages" at bounding box center [514, 78] width 104 height 9
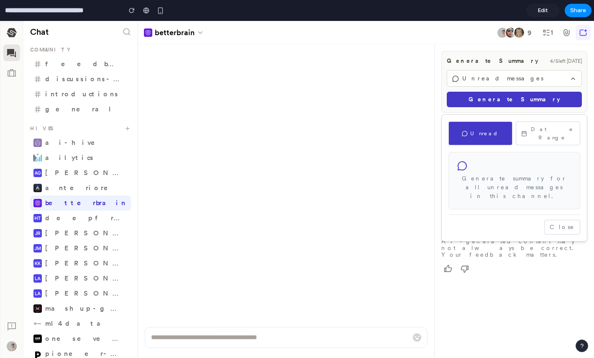
click at [558, 80] on div at bounding box center [297, 189] width 594 height 337
